Goal: Information Seeking & Learning: Check status

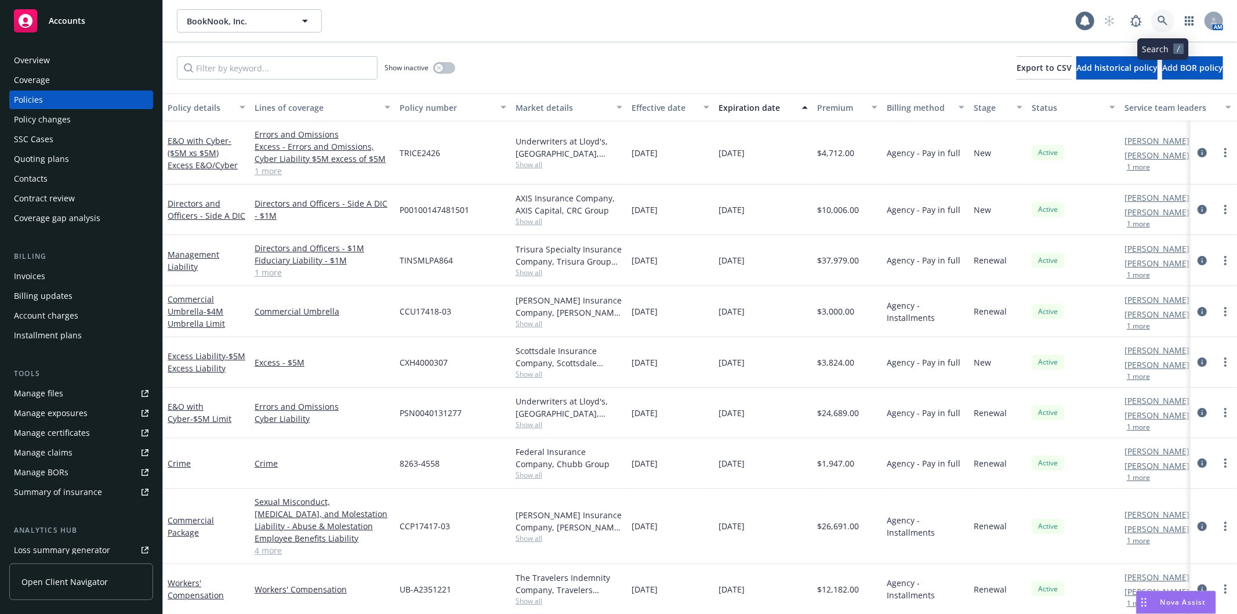
click at [1161, 27] on link at bounding box center [1162, 20] width 23 height 23
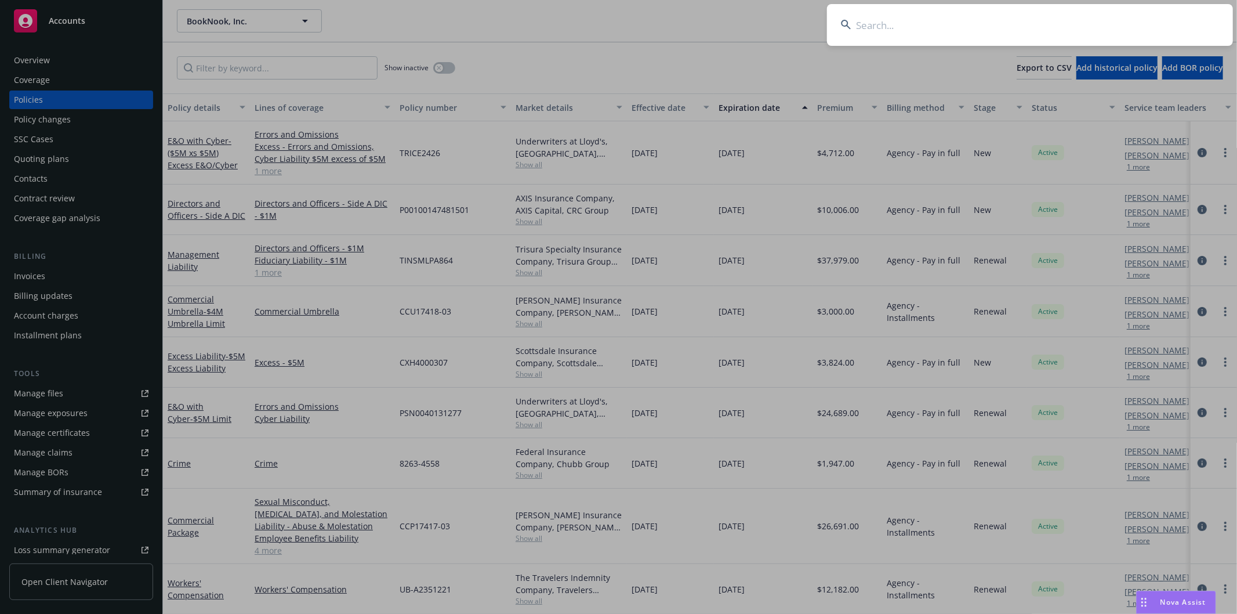
click at [925, 16] on input at bounding box center [1030, 25] width 406 height 42
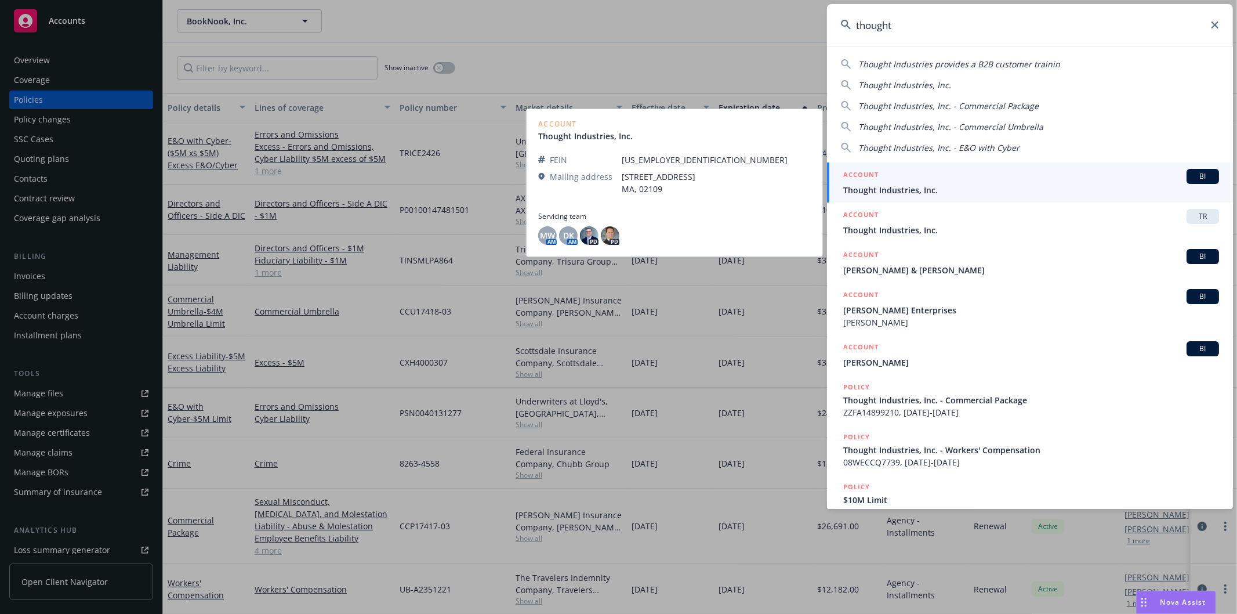
type input "thought"
click at [947, 190] on span "Thought Industries, Inc." at bounding box center [1031, 190] width 376 height 12
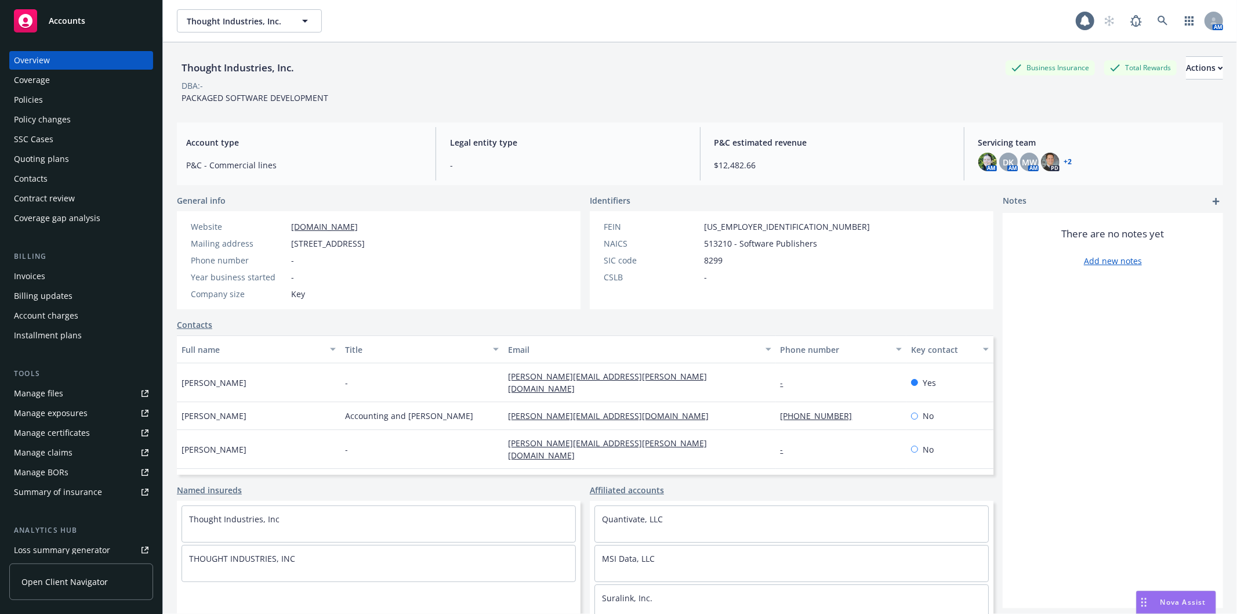
click at [56, 96] on div "Policies" at bounding box center [81, 99] width 135 height 19
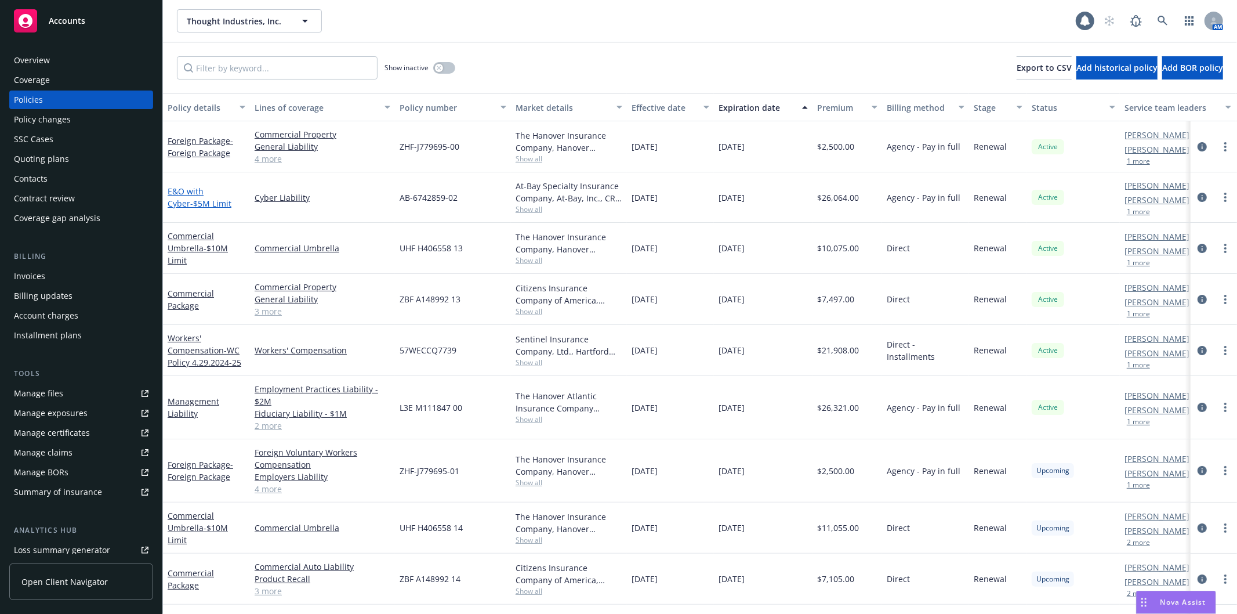
click at [193, 199] on span "- $5M Limit" at bounding box center [210, 203] width 41 height 11
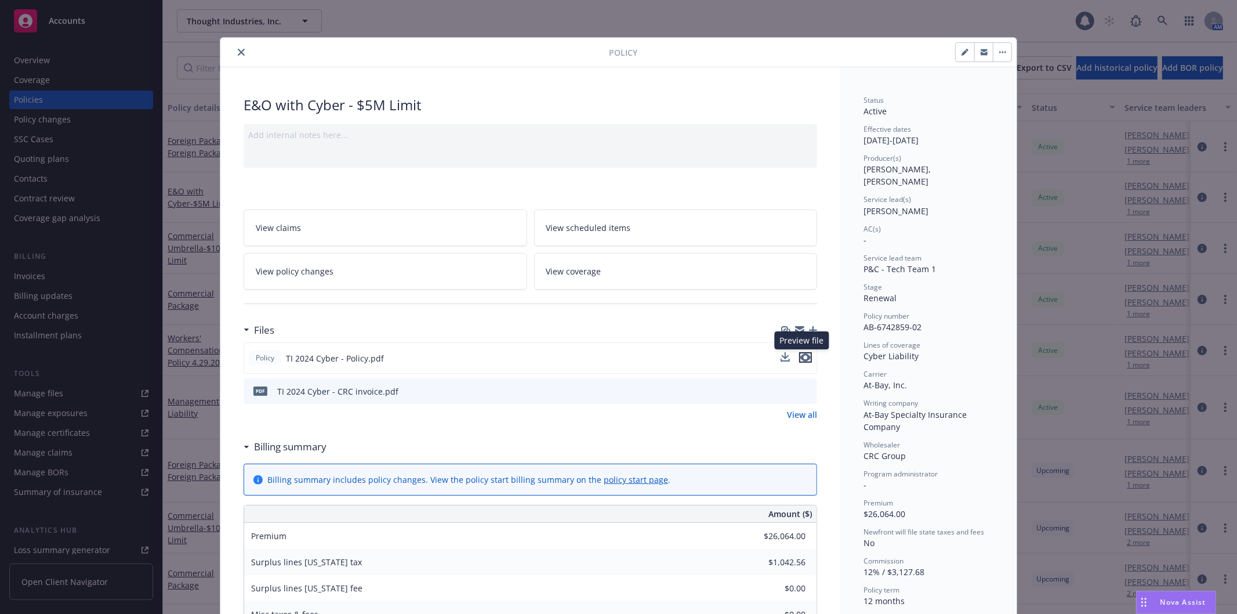
click at [803, 355] on icon "preview file" at bounding box center [805, 357] width 10 height 8
click at [234, 52] on button "close" at bounding box center [241, 52] width 14 height 14
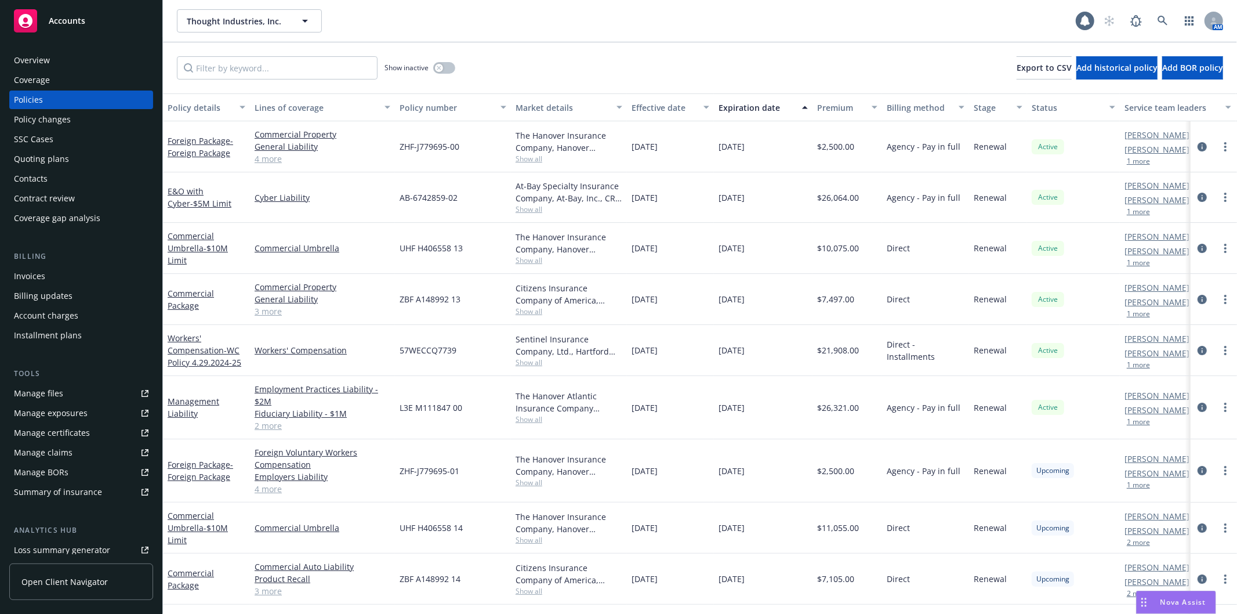
click at [77, 155] on div "Quoting plans" at bounding box center [81, 159] width 135 height 19
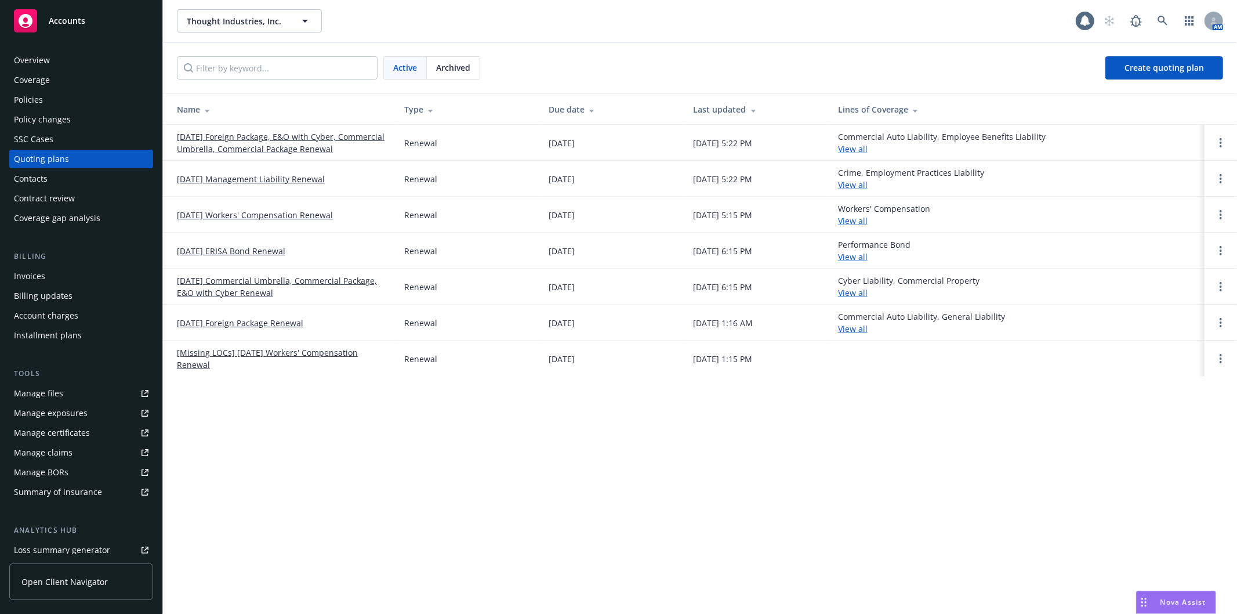
click at [324, 145] on link "[DATE] Foreign Package, E&O with Cyber, Commercial Umbrella, Commercial Package…" at bounding box center [281, 142] width 209 height 24
